Goal: Information Seeking & Learning: Find specific fact

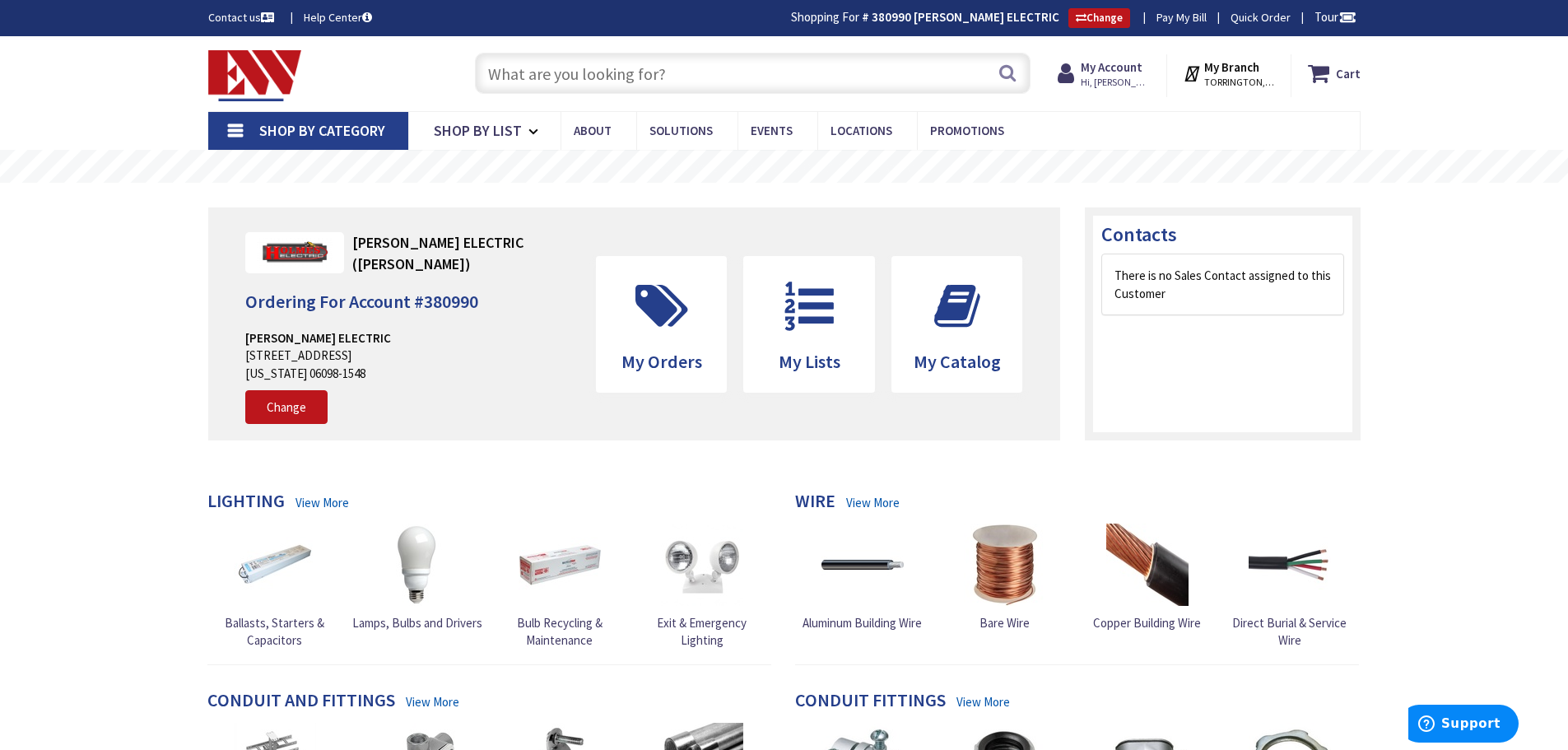
click at [498, 76] on input "text" at bounding box center [753, 74] width 555 height 41
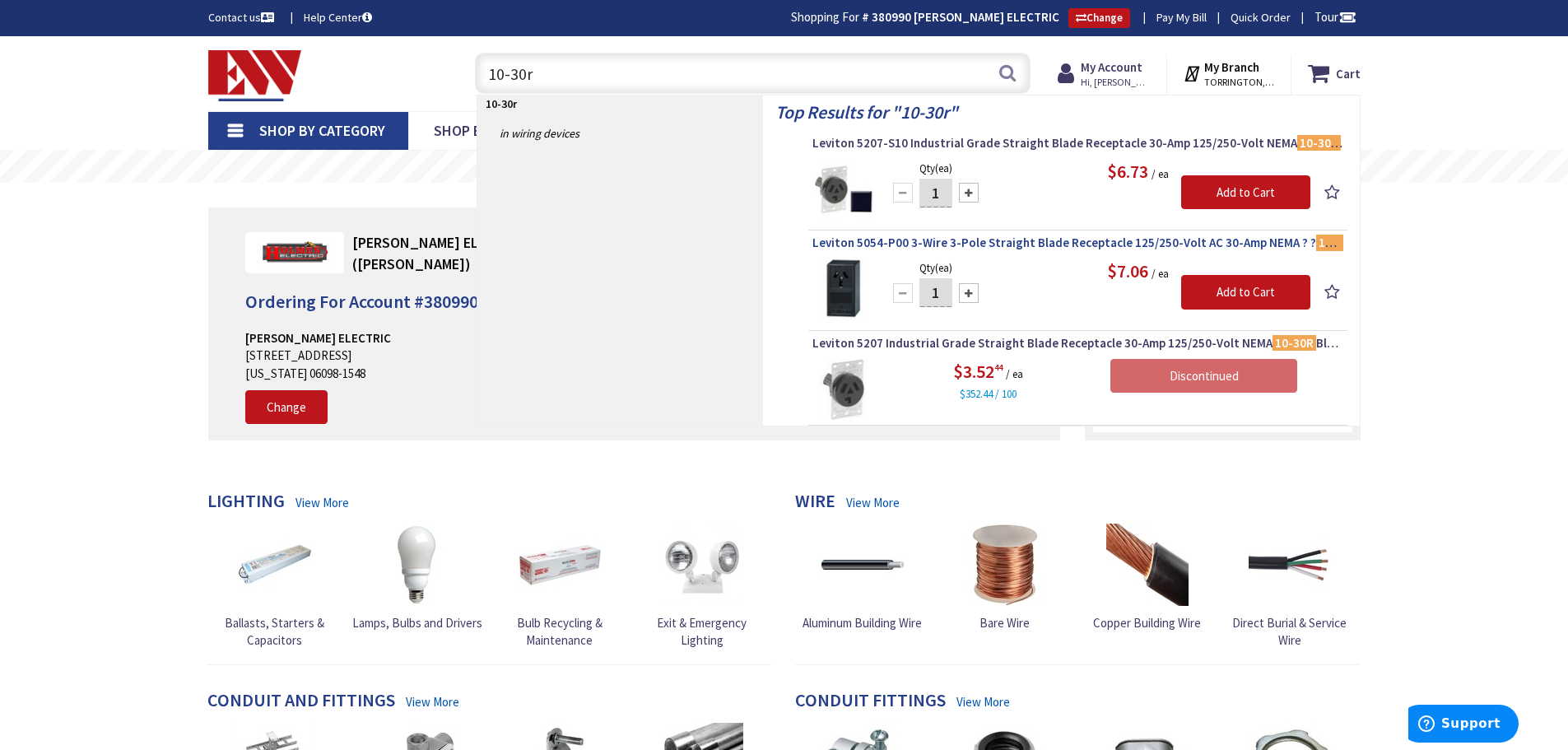
type input "10-30r"
click at [902, 243] on span "Leviton 5054-P00 3-Wire 3-Pole Straight Blade Receptacle 125/250-Volt AC 30-Amp…" at bounding box center [1077, 243] width 531 height 16
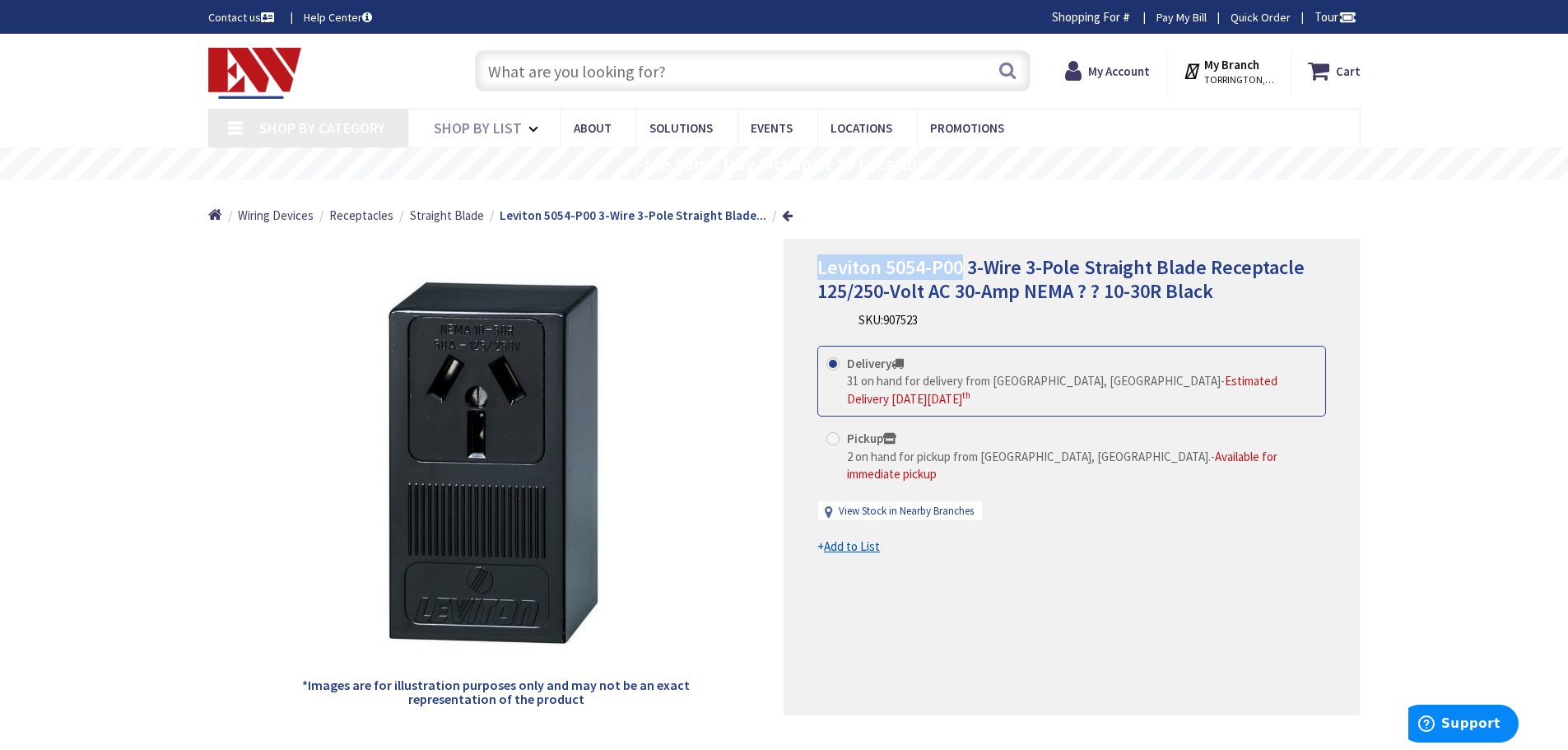
drag, startPoint x: 965, startPoint y: 257, endPoint x: 821, endPoint y: 261, distance: 144.1
click at [821, 261] on span "Leviton 5054-P00 3-Wire 3-Pole Straight Blade Receptacle 125/250-Volt AC 30-Amp…" at bounding box center [1061, 278] width 487 height 49
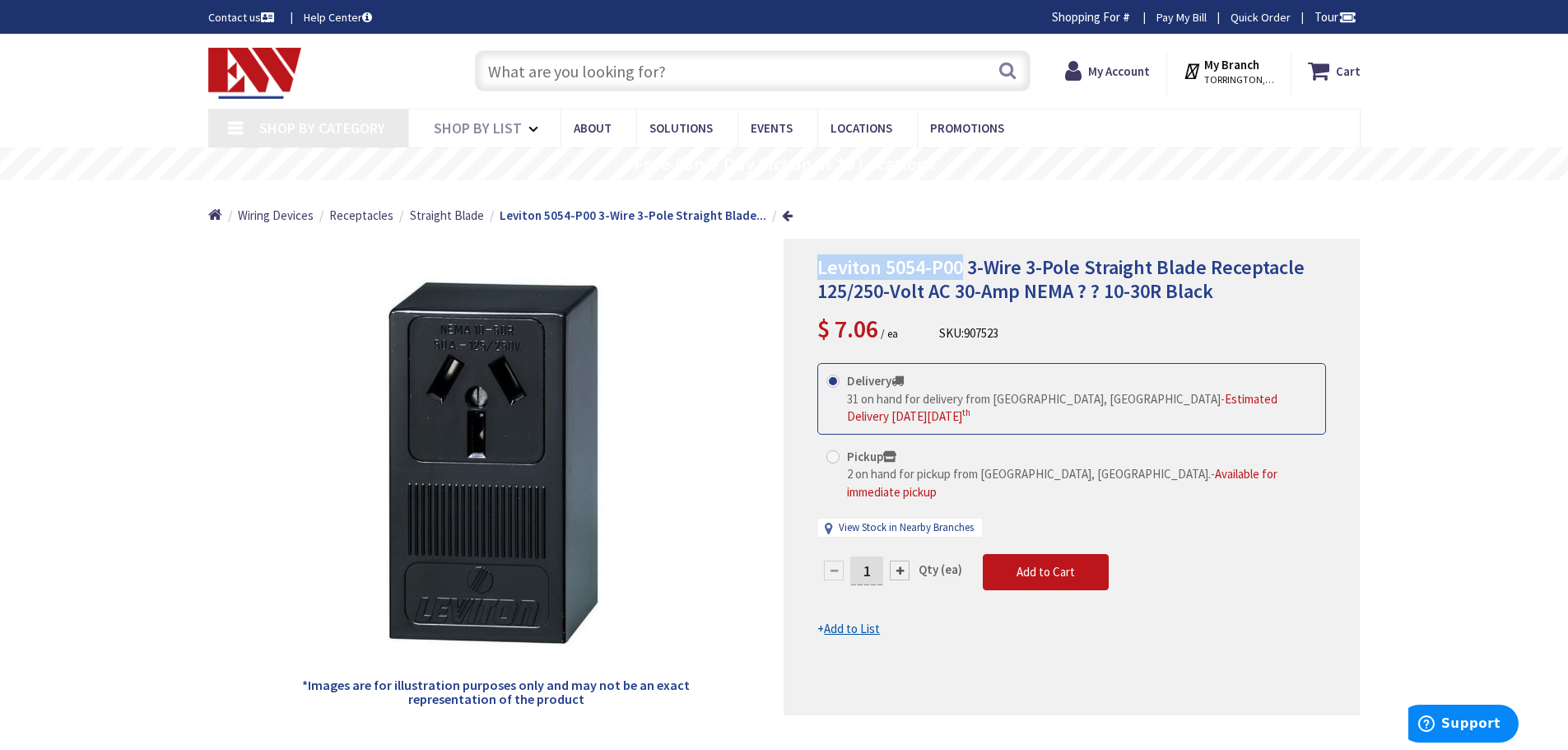
copy span "Leviton 5054-P00"
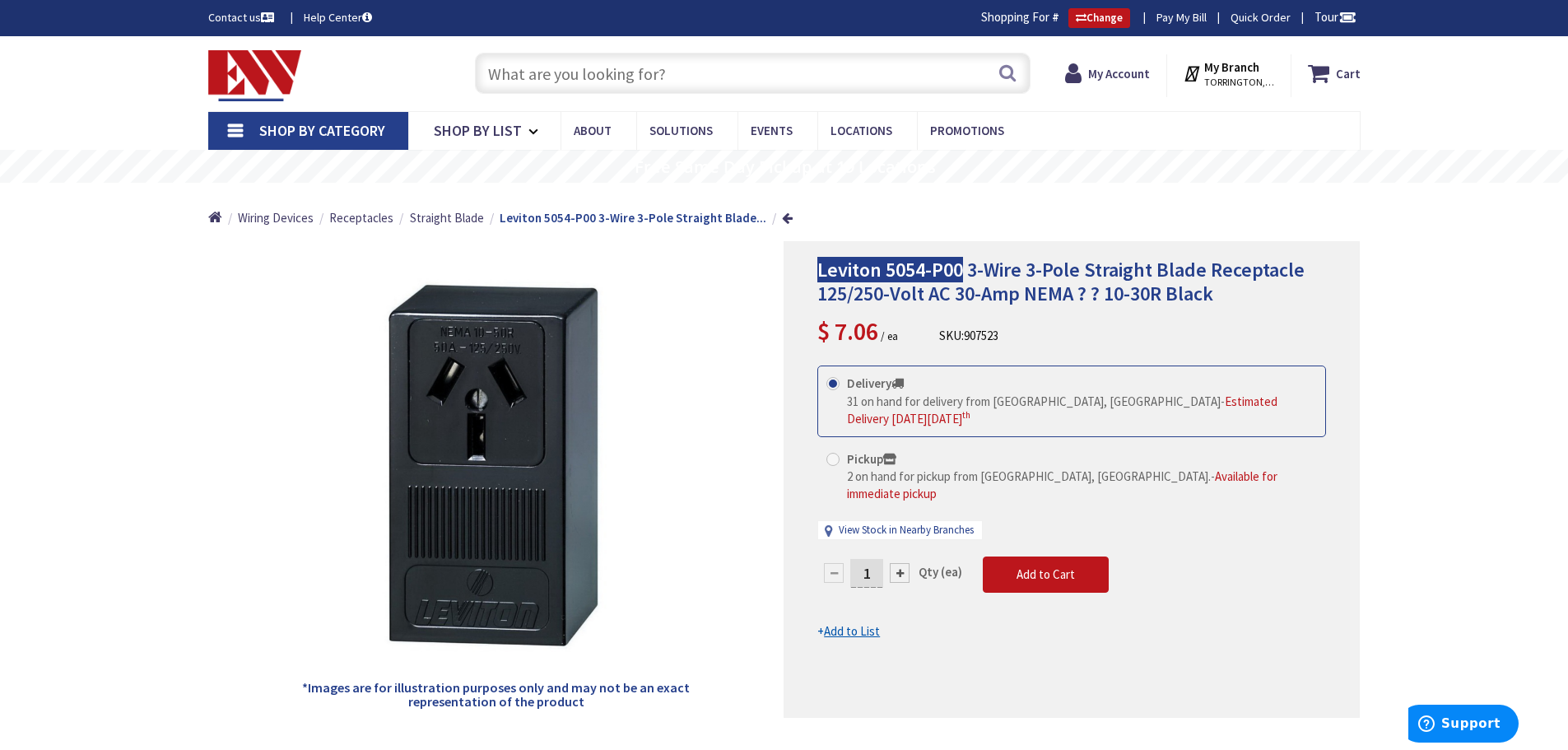
type input "[GEOGRAPHIC_DATA], [GEOGRAPHIC_DATA]"
click at [514, 64] on input "text" at bounding box center [753, 74] width 555 height 41
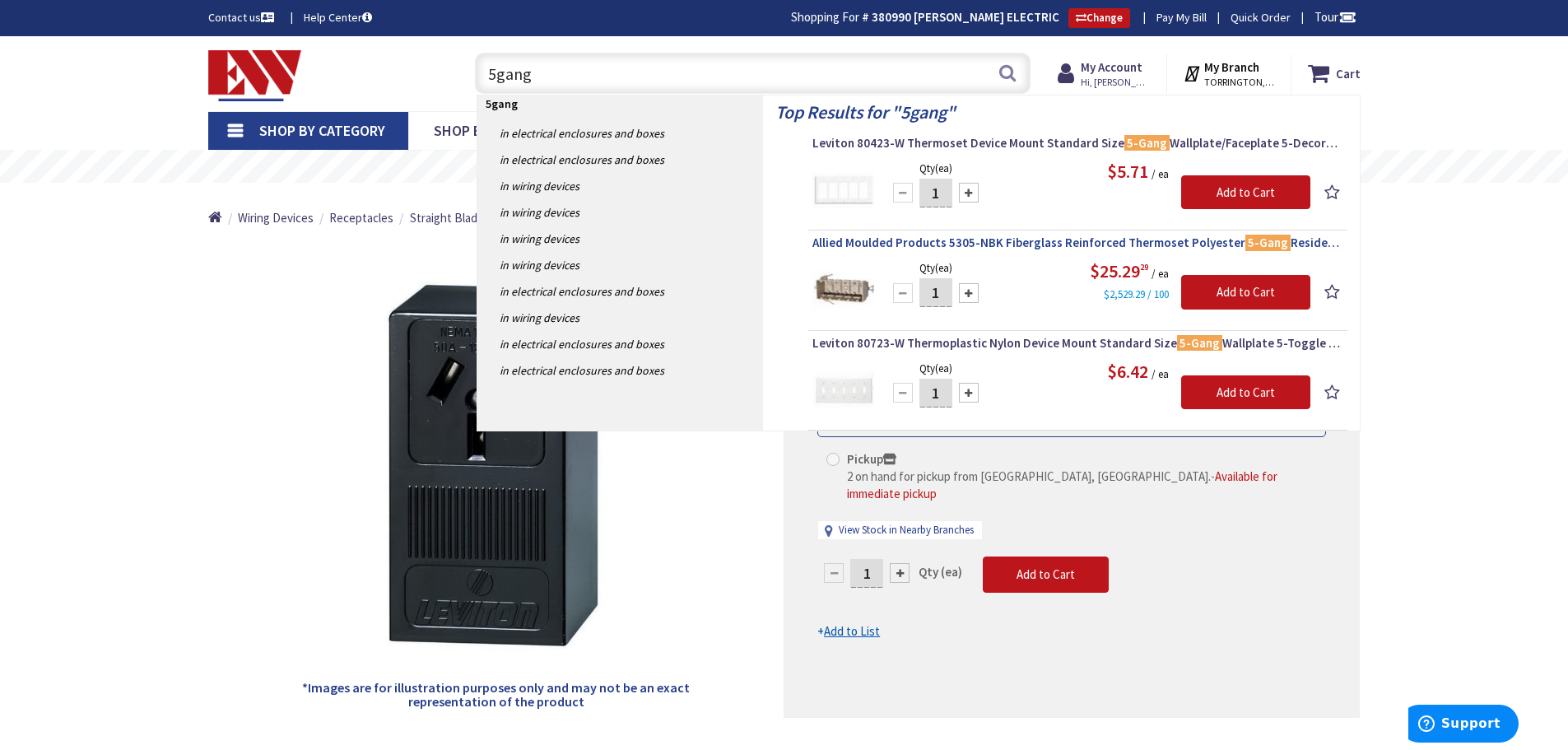
type input "5gang"
click at [918, 243] on span "Allied Moulded Products 5305-NBK Fiberglass Reinforced Thermoset Polyester 5-Ga…" at bounding box center [1077, 243] width 531 height 16
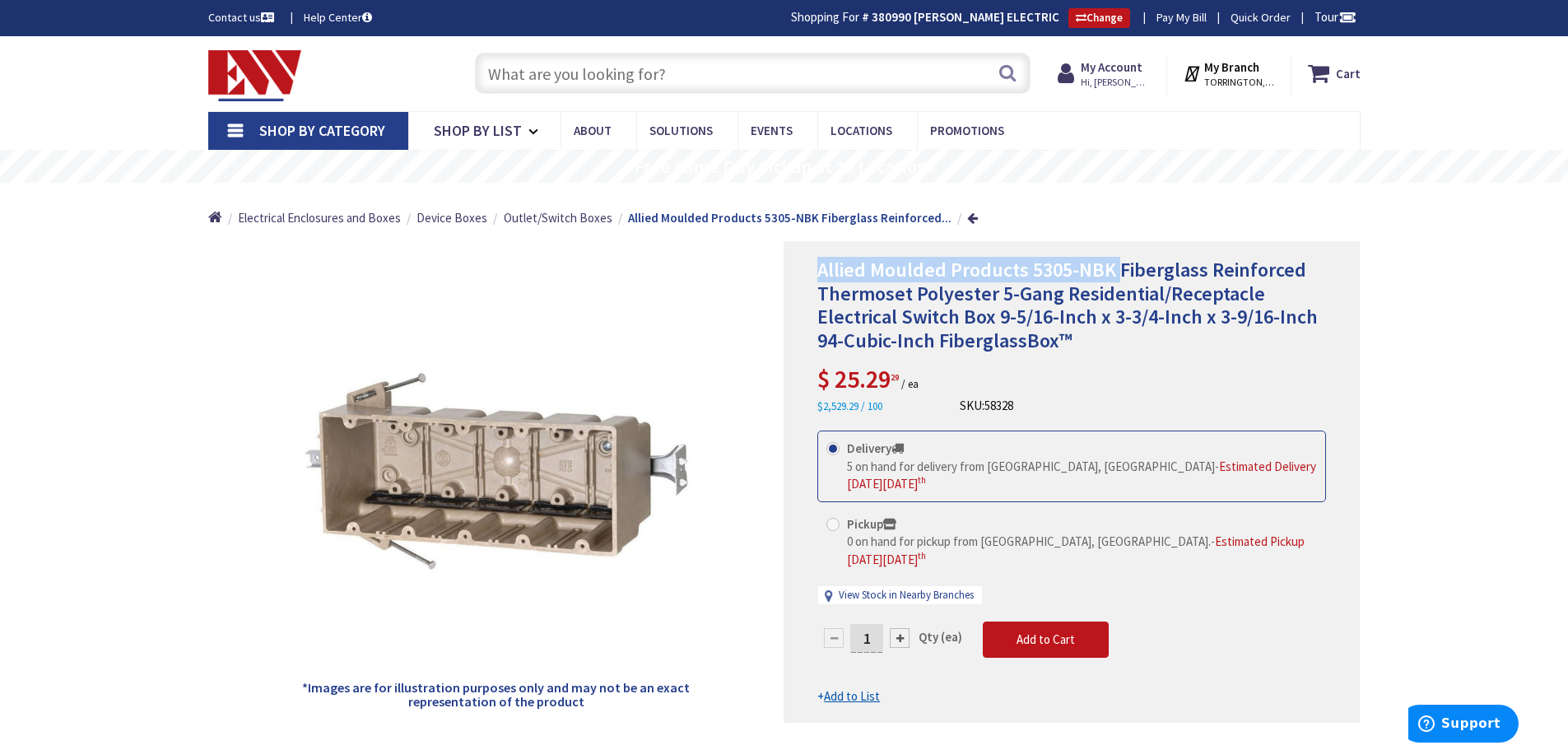
drag, startPoint x: 1115, startPoint y: 260, endPoint x: 868, endPoint y: 264, distance: 247.0
click at [819, 277] on span "Allied Moulded Products 5305-NBK Fiberglass Reinforced Thermoset Polyester 5-Ga…" at bounding box center [1067, 304] width 501 height 96
copy span "Allied Moulded Products 5305-NBK"
click at [510, 74] on input "text" at bounding box center [753, 74] width 555 height 41
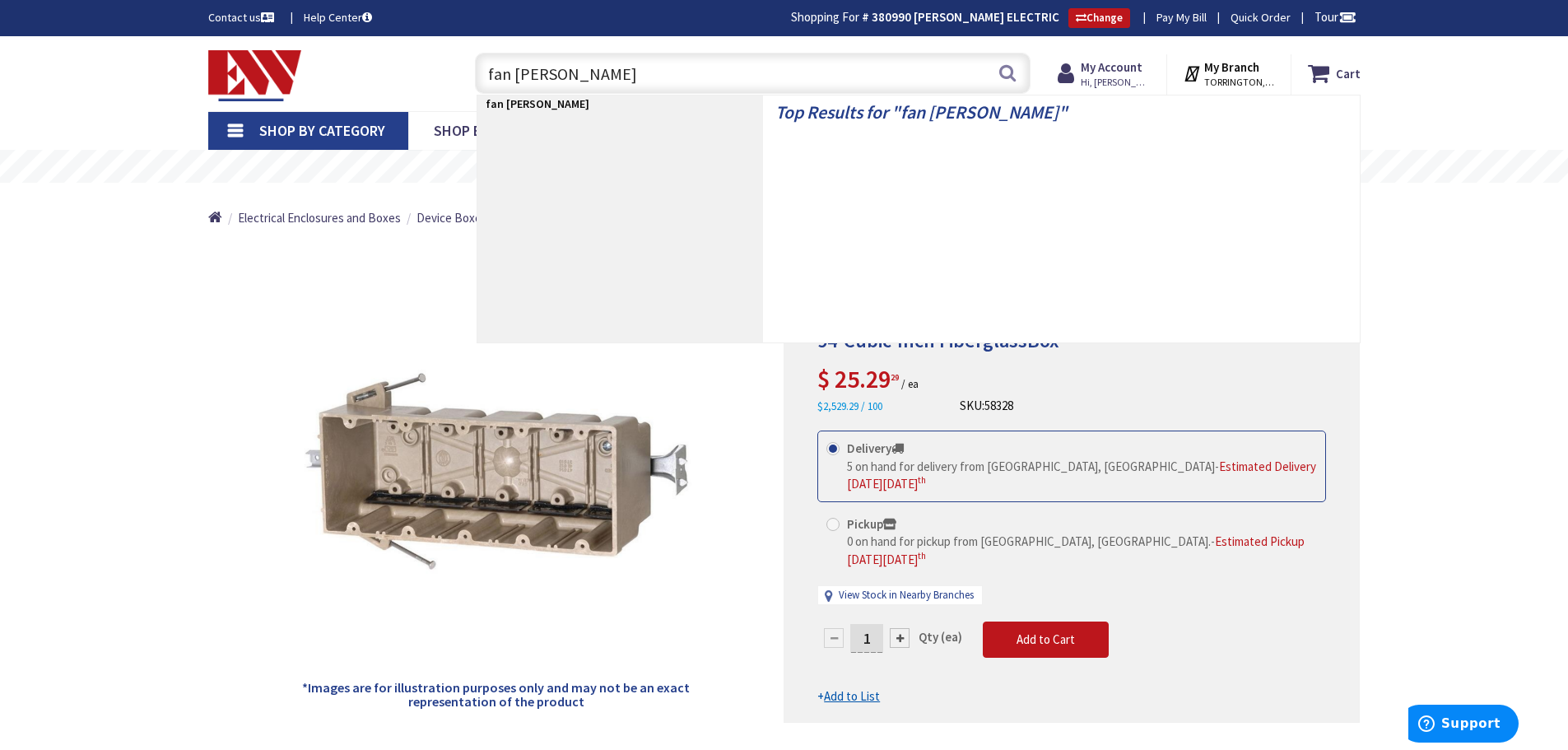
type input "fan box"
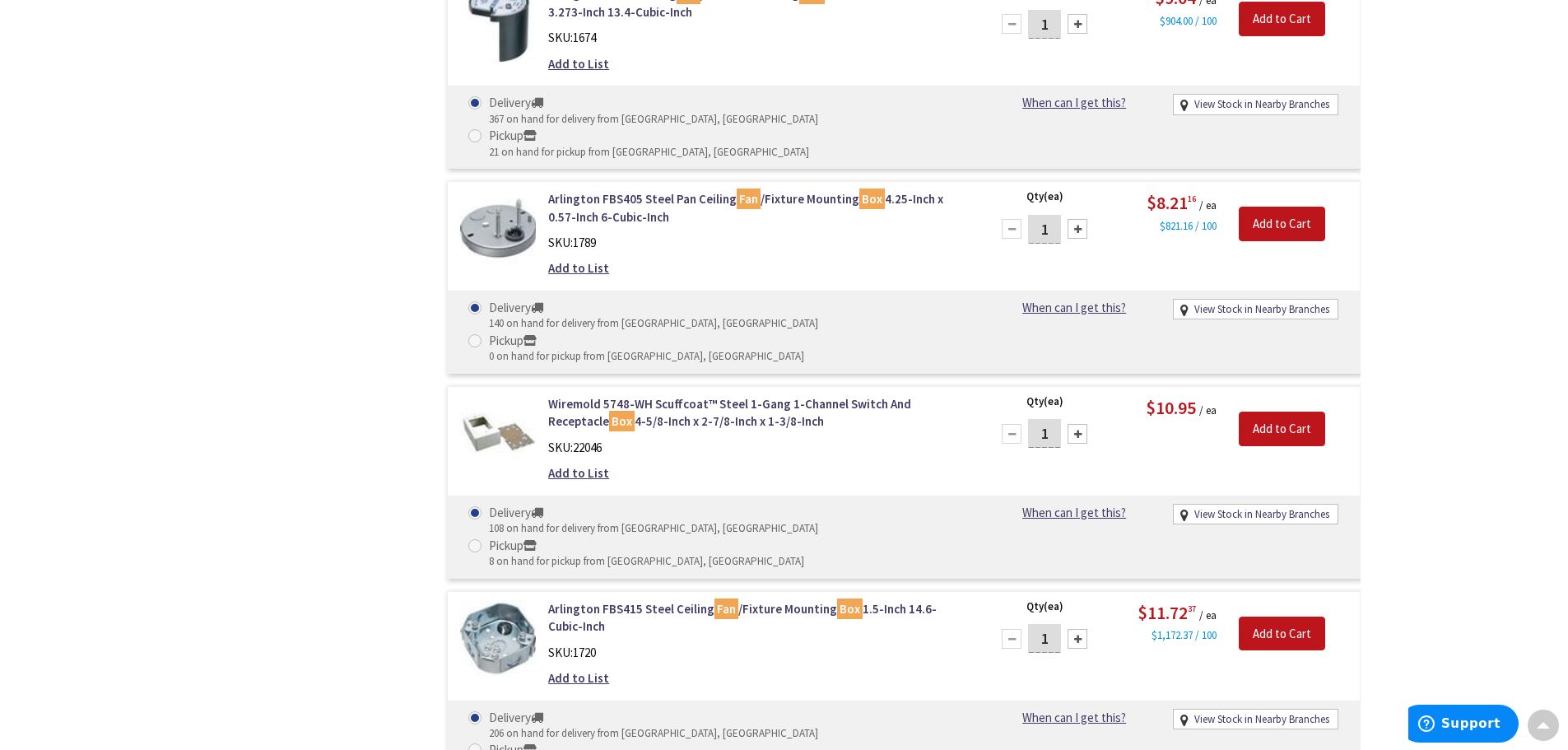
scroll to position [1481, 0]
click at [624, 599] on link "Arlington FBS415 Steel Ceiling Fan /Fixture Mounting Box 1.5-Inch 14.6-Cubic-In…" at bounding box center [757, 616] width 419 height 35
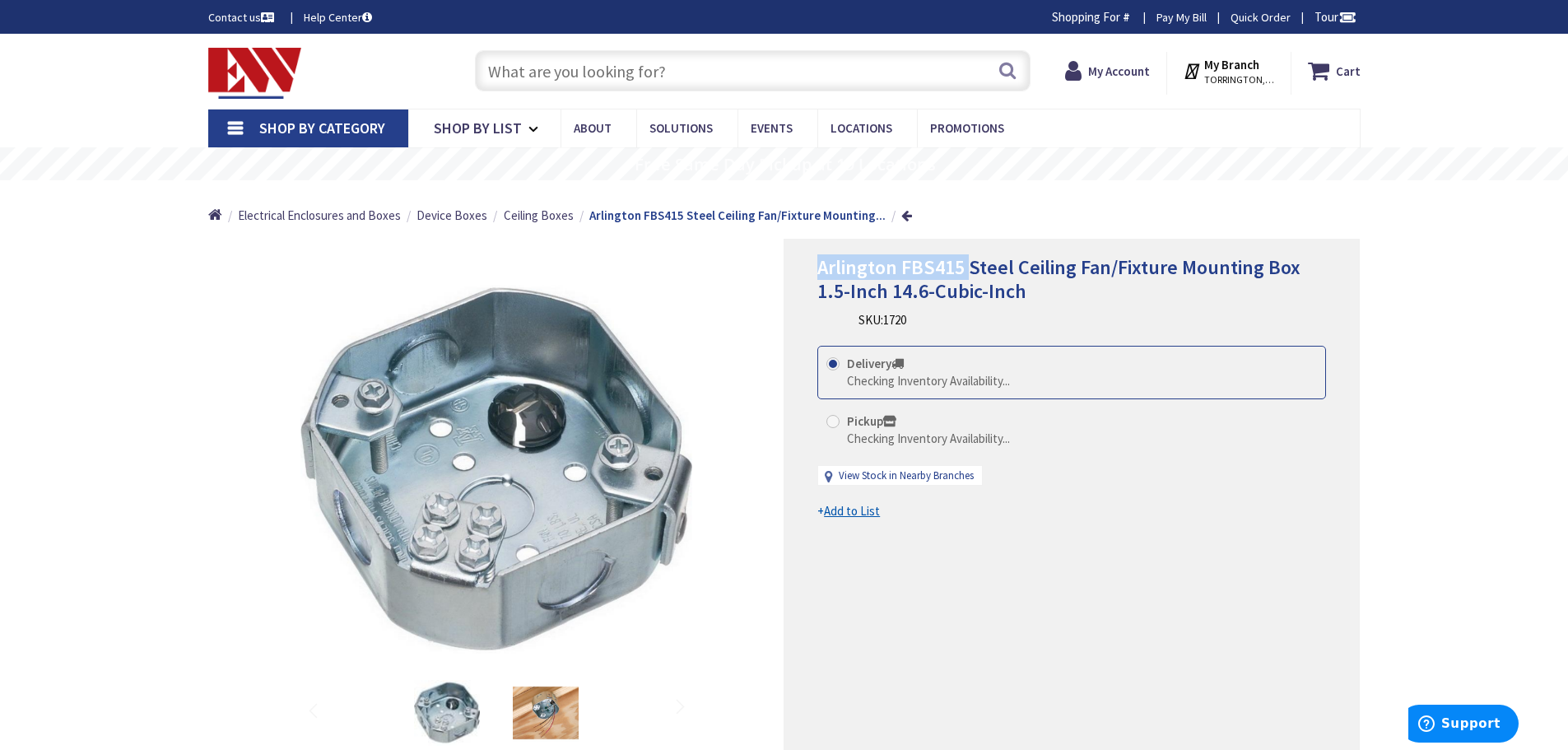
drag, startPoint x: 966, startPoint y: 264, endPoint x: 786, endPoint y: 267, distance: 180.0
click at [786, 267] on div "Arlington FBS415 Steel Ceiling Fan/Fixture Mounting Box 1.5-Inch 14.6-Cubic-Inc…" at bounding box center [1071, 522] width 576 height 567
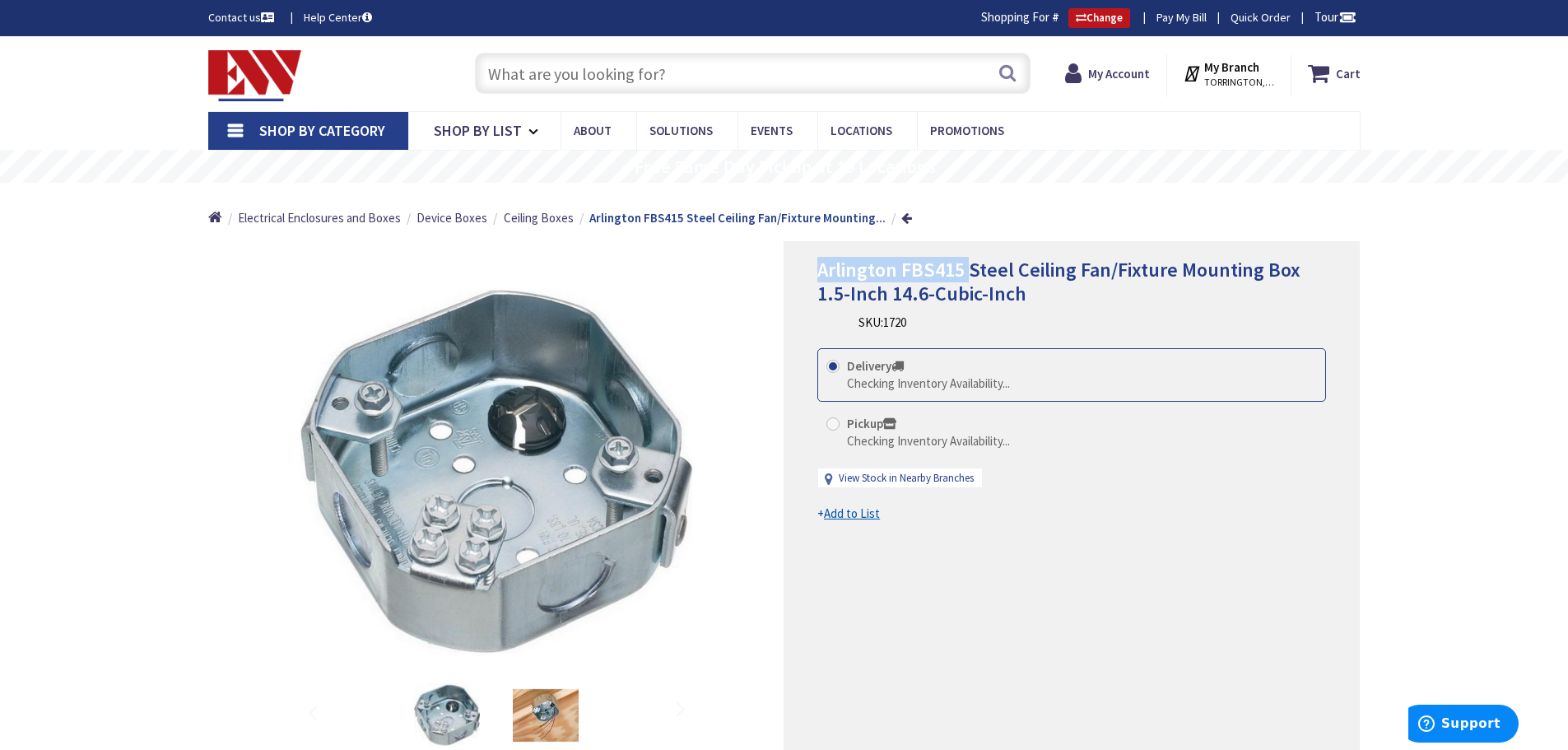
copy span "Arlington FBS415"
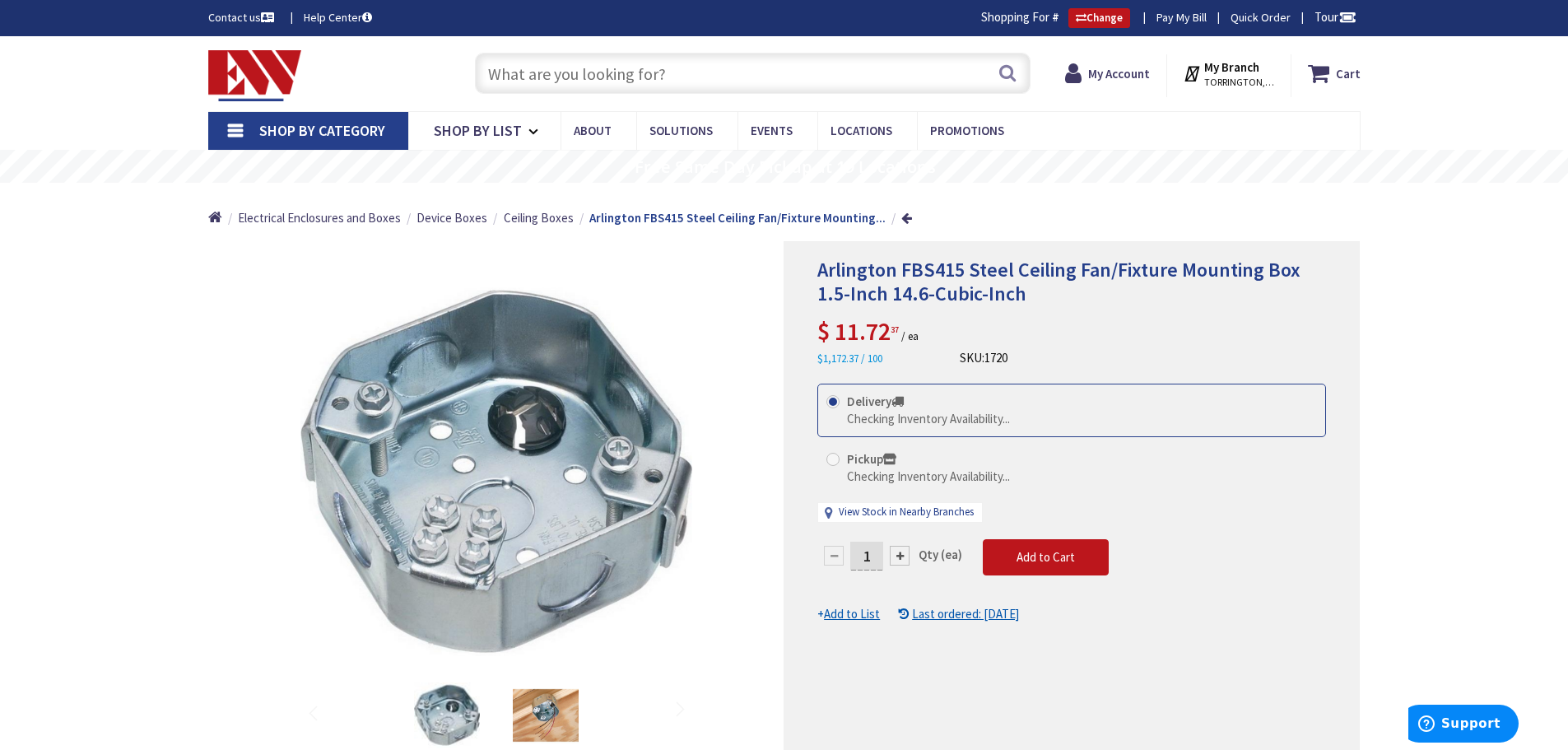
click at [730, 309] on div "*Images are for illustration purposes only and may not be an exact representati…" at bounding box center [496, 524] width 576 height 567
click at [279, 57] on img at bounding box center [255, 75] width 93 height 51
